Goal: Information Seeking & Learning: Learn about a topic

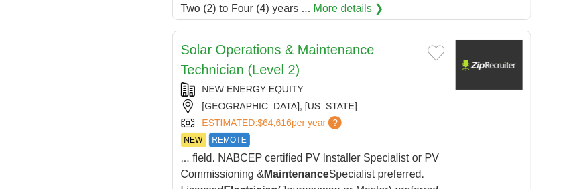
scroll to position [1430, 0]
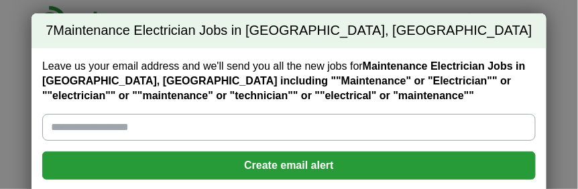
click at [279, 77] on strong "Maintenance Electrician Jobs in [GEOGRAPHIC_DATA], [GEOGRAPHIC_DATA] including …" at bounding box center [283, 80] width 483 height 41
click at [279, 114] on input "Leave us your email address and we'll send you all the new jobs for Maintenance…" at bounding box center [288, 127] width 493 height 27
click at [236, 121] on input "Leave us your email address and we'll send you all the new jobs for Maintenance…" at bounding box center [288, 127] width 493 height 27
click at [178, 127] on input "Leave us your email address and we'll send you all the new jobs for Maintenance…" at bounding box center [288, 127] width 493 height 27
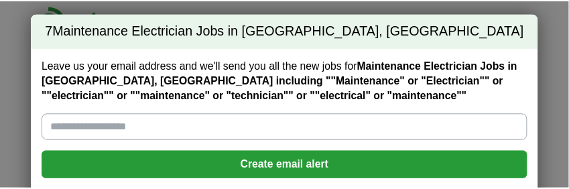
scroll to position [72, 0]
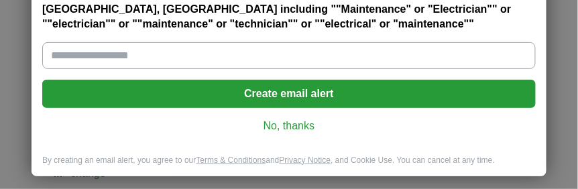
click at [286, 122] on link "No, thanks" at bounding box center [289, 126] width 472 height 15
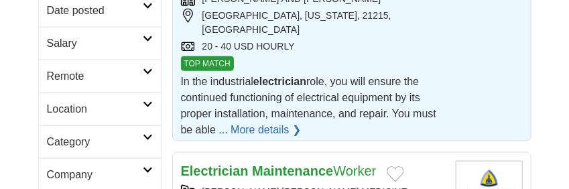
scroll to position [399, 0]
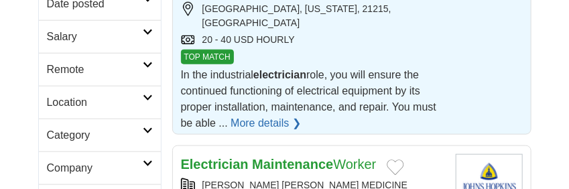
click at [257, 115] on link "More details ❯" at bounding box center [265, 123] width 70 height 16
